Goal: Transaction & Acquisition: Obtain resource

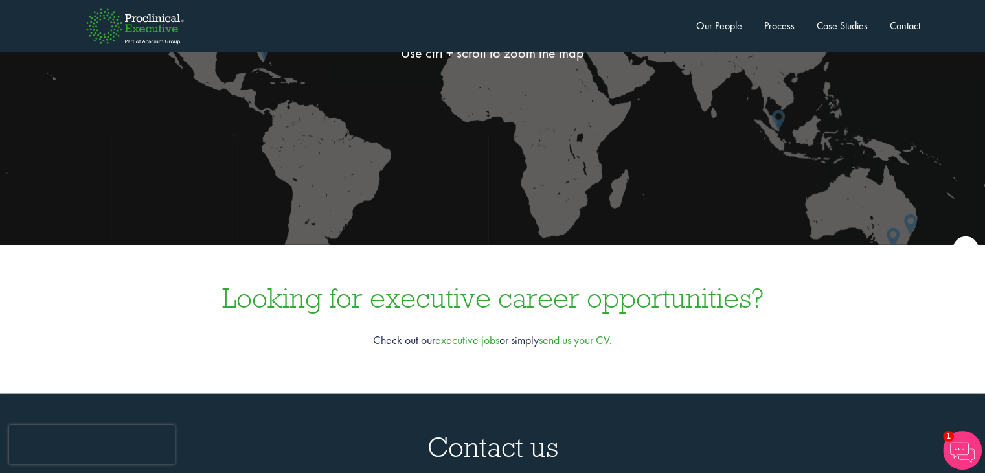
scroll to position [3692, 0]
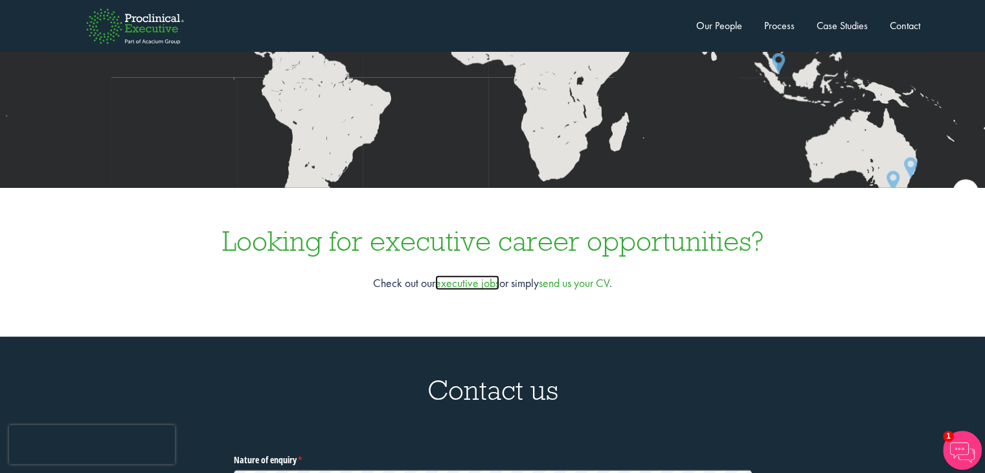
click at [469, 275] on link "executive jobs" at bounding box center [467, 282] width 64 height 15
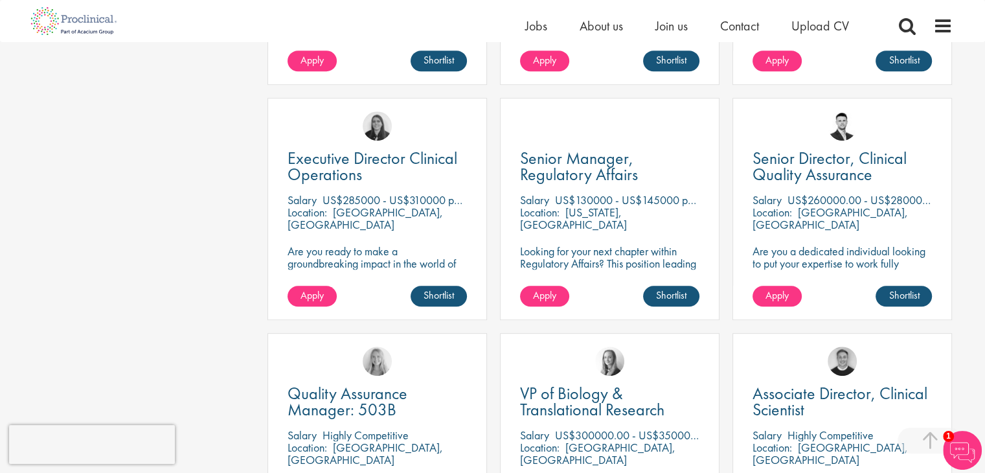
scroll to position [648, 0]
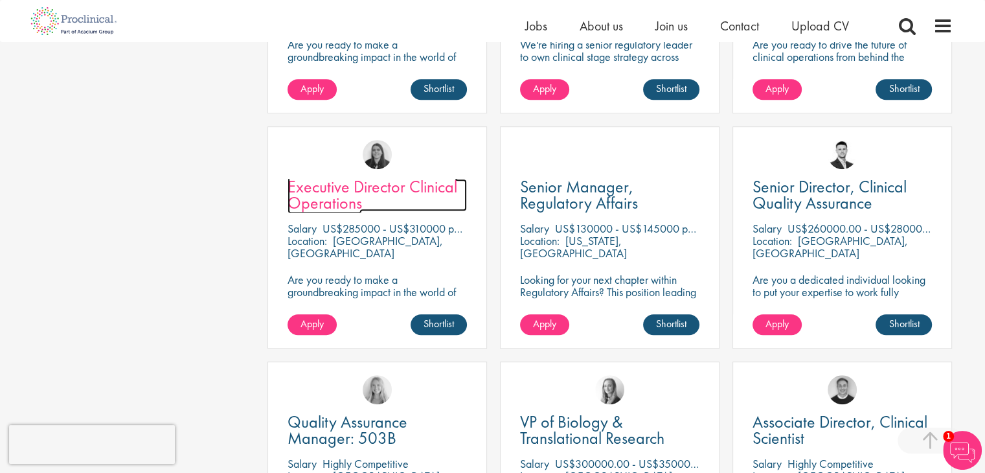
click at [349, 192] on span "Executive Director Clinical Operations" at bounding box center [373, 195] width 170 height 38
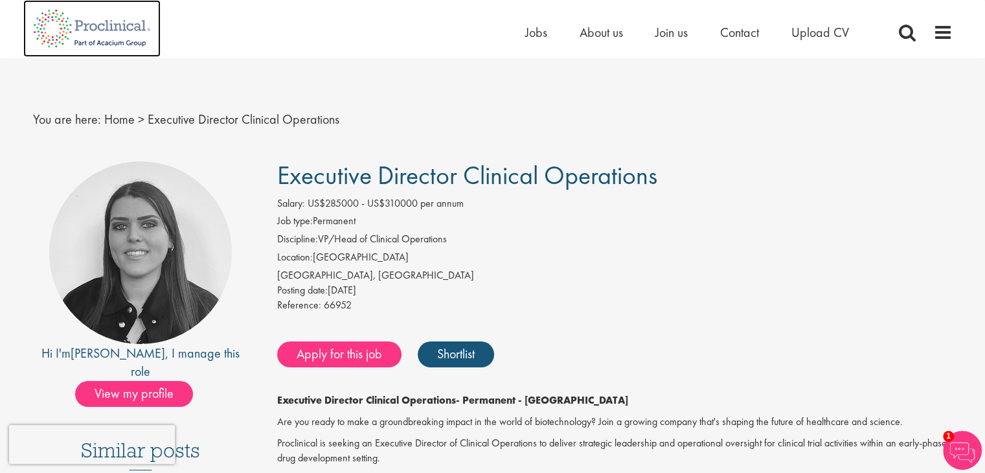
click at [120, 24] on img at bounding box center [91, 28] width 137 height 57
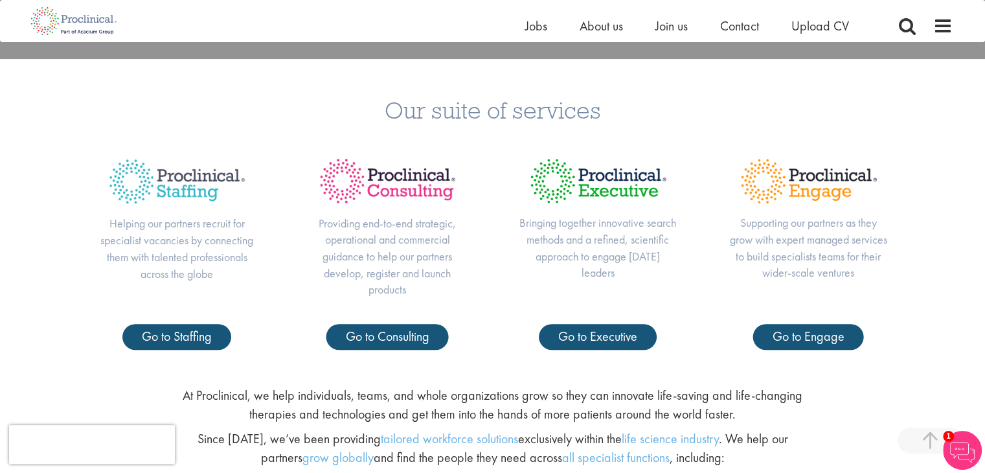
scroll to position [453, 0]
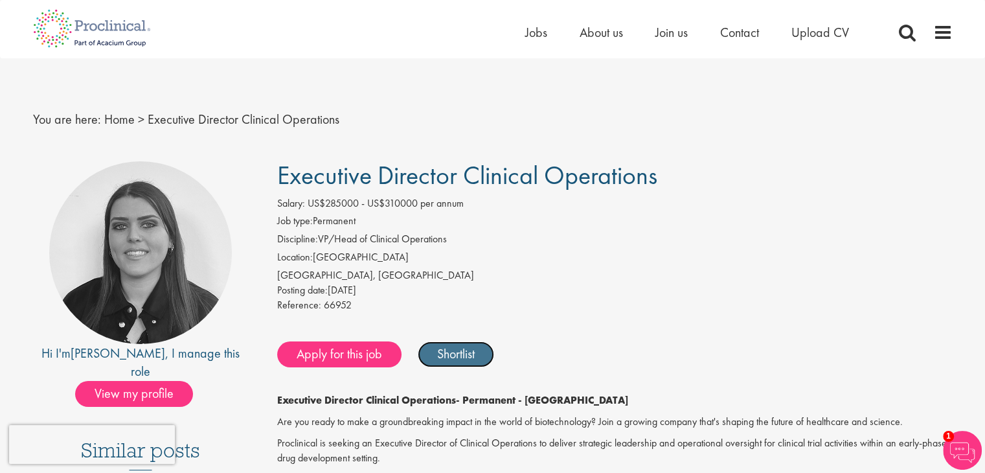
click at [472, 350] on link "Shortlist" at bounding box center [456, 354] width 76 height 26
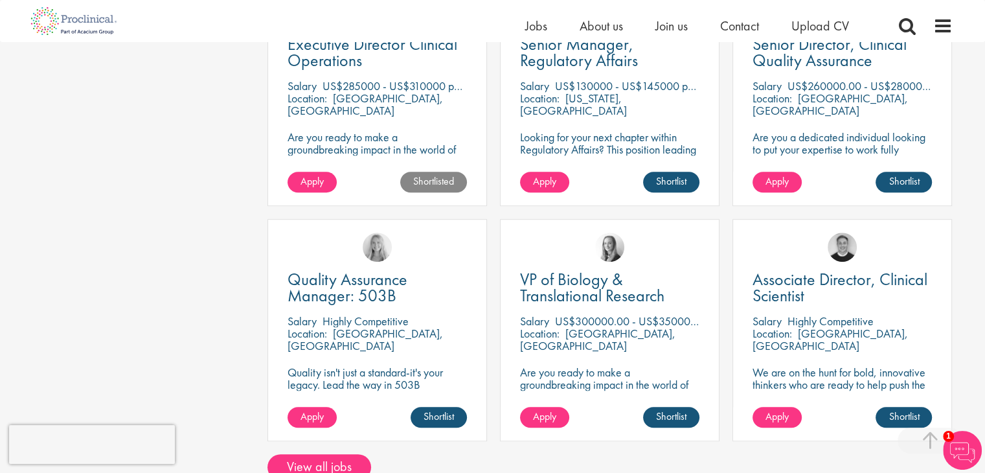
scroll to position [919, 0]
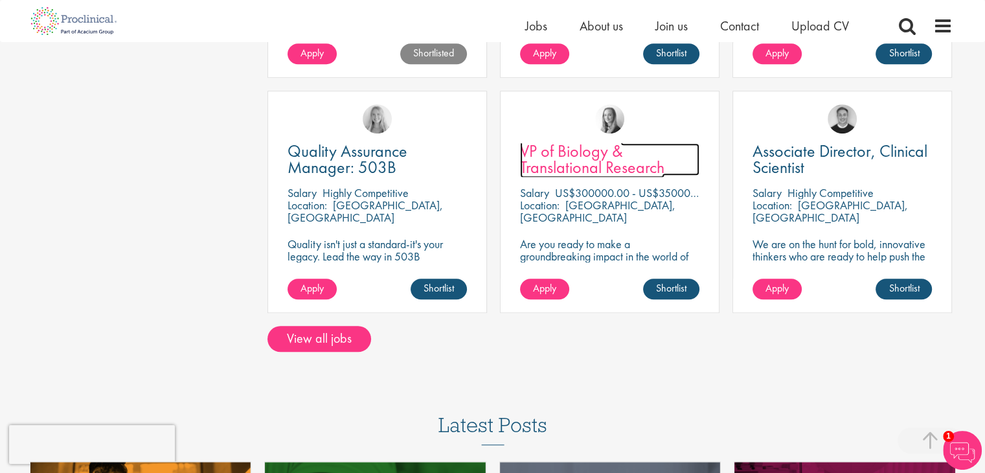
click at [600, 156] on span "VP of Biology & Translational Research" at bounding box center [592, 159] width 144 height 38
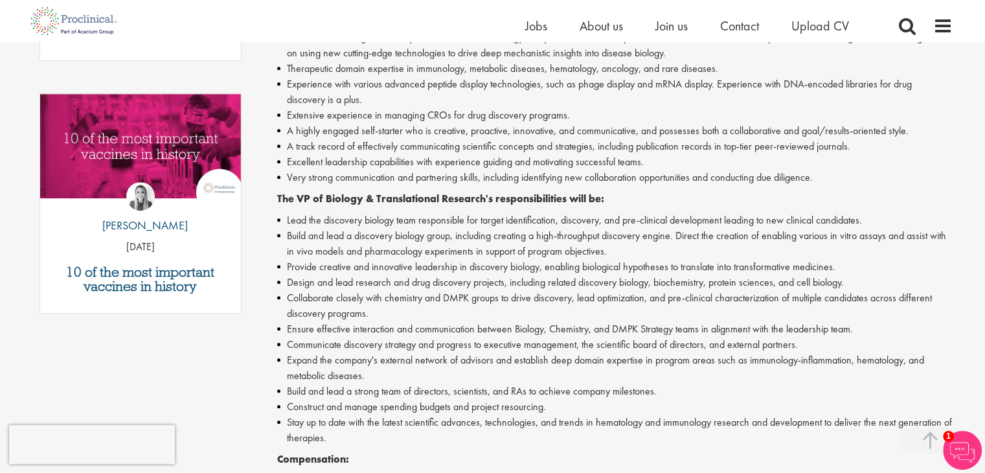
scroll to position [453, 0]
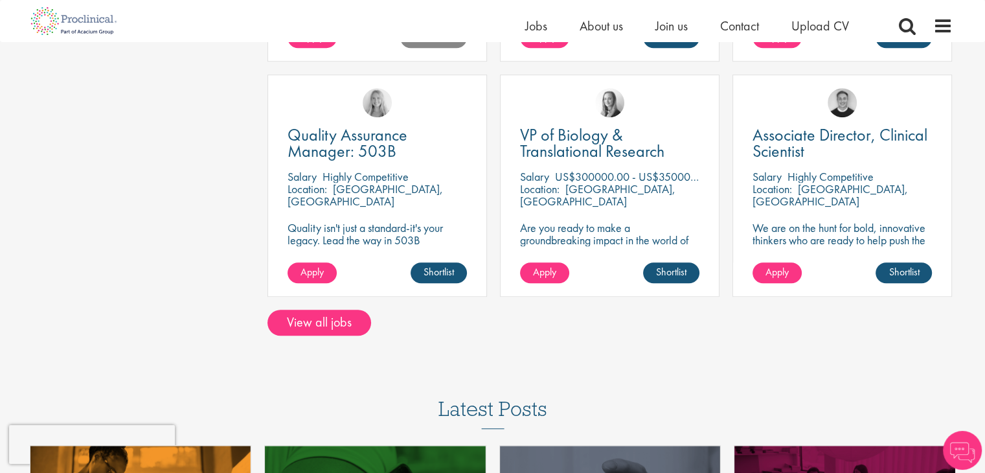
scroll to position [919, 0]
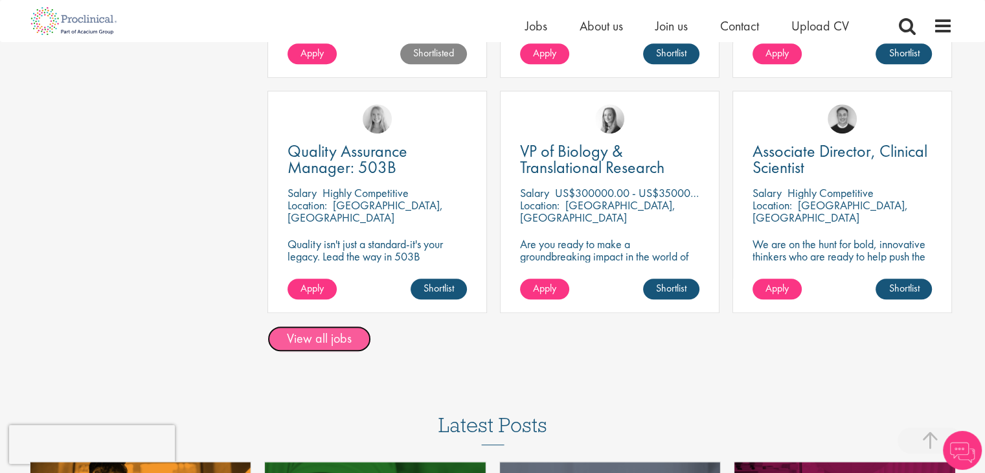
click at [337, 337] on link "View all jobs" at bounding box center [320, 339] width 104 height 26
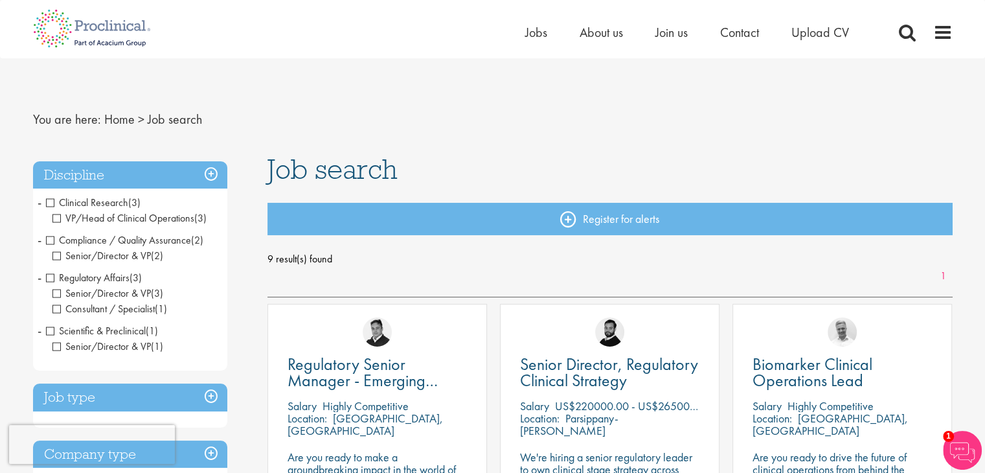
click at [55, 310] on span "Consultant / Specialist" at bounding box center [103, 309] width 102 height 14
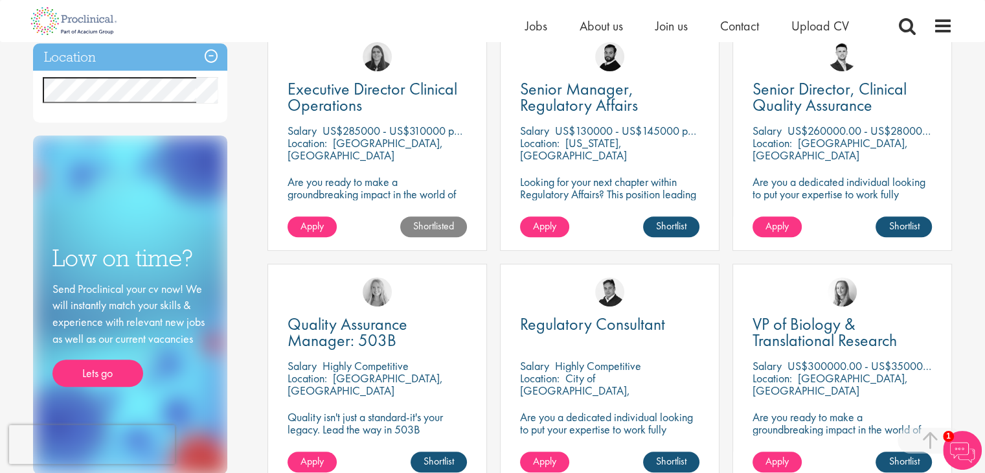
scroll to position [324, 0]
